Goal: Navigation & Orientation: Find specific page/section

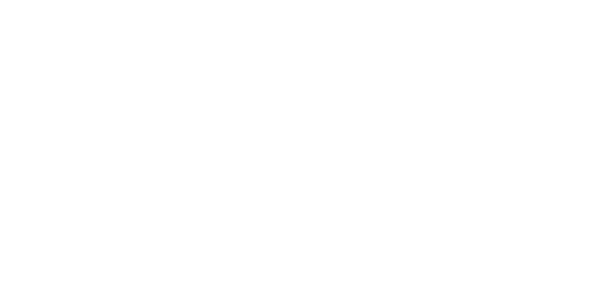
type input "cab"
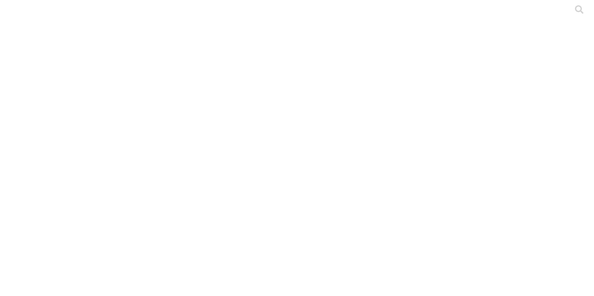
type input "avi"
